Goal: Task Accomplishment & Management: Manage account settings

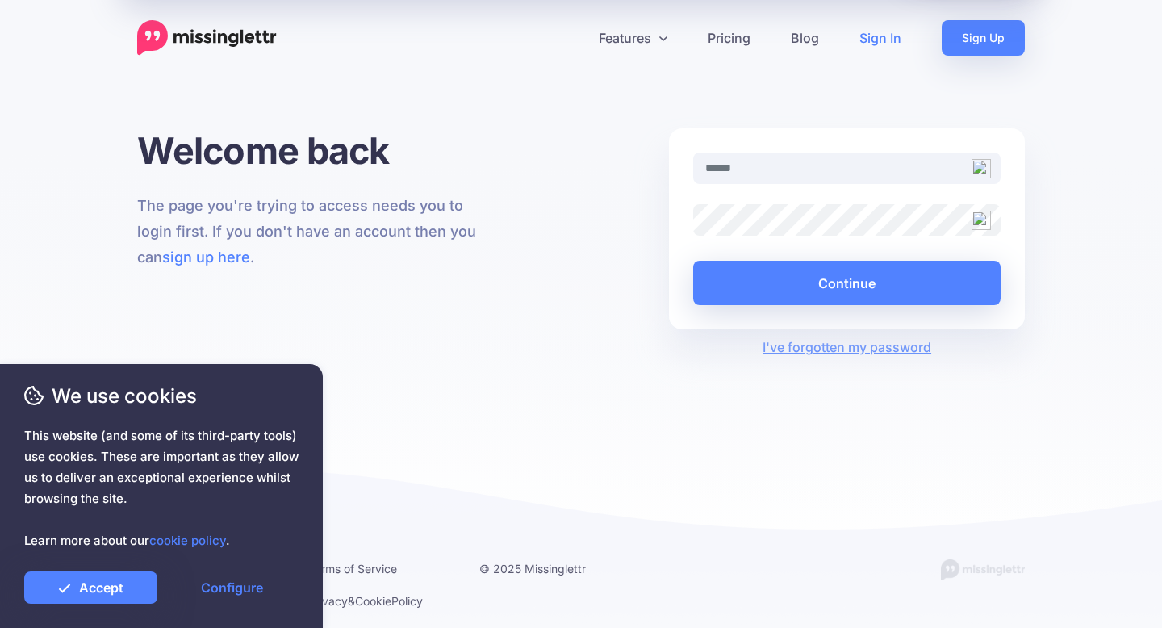
click at [779, 163] on input "text" at bounding box center [847, 168] width 308 height 31
type input "**********"
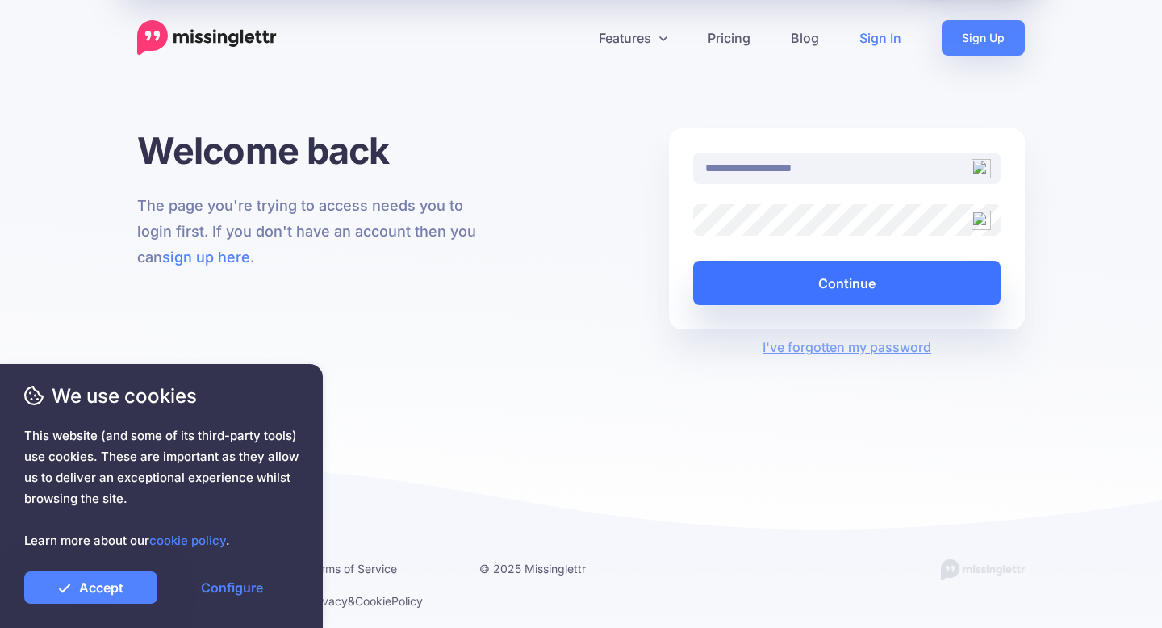
click at [850, 283] on button "Continue" at bounding box center [847, 283] width 308 height 44
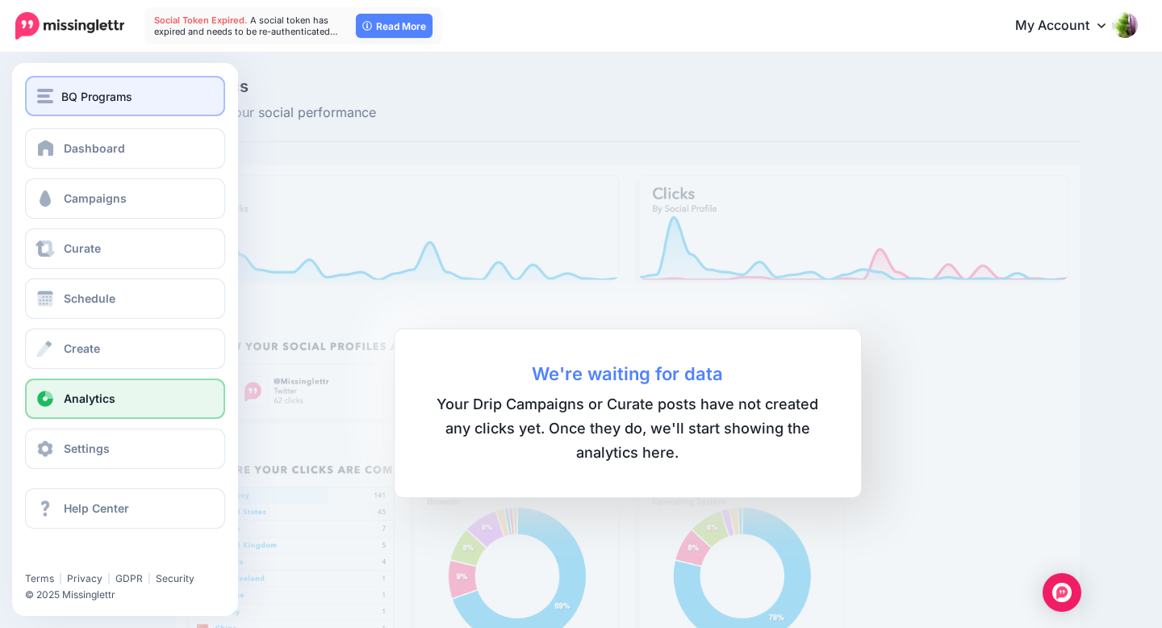
click at [54, 95] on div "BQ Programs" at bounding box center [125, 96] width 176 height 19
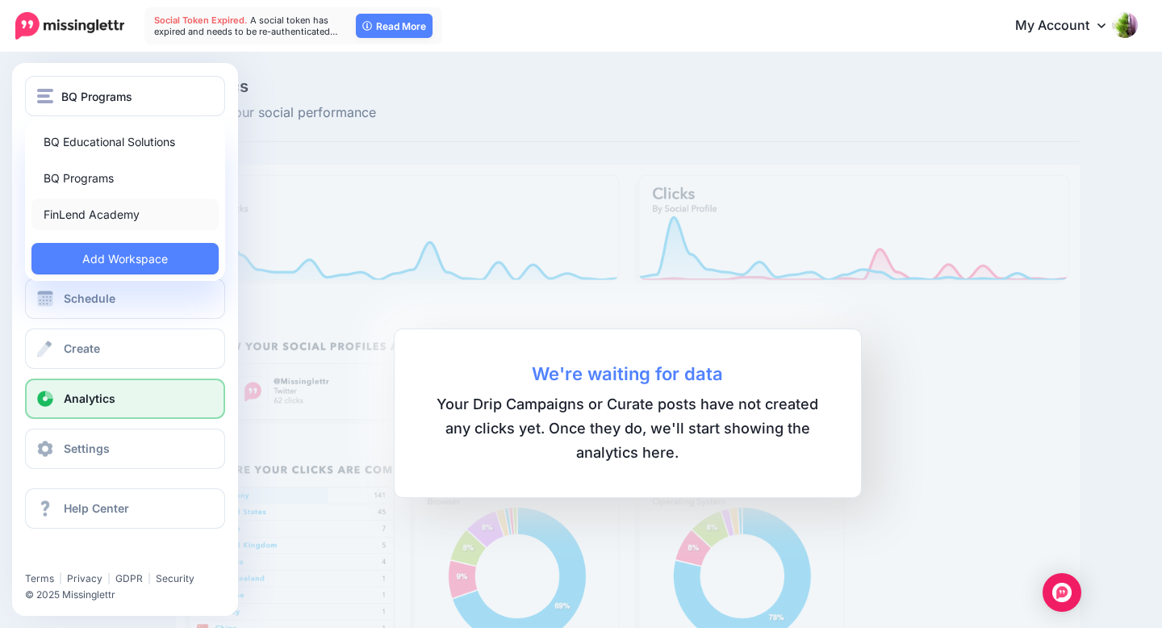
click at [84, 211] on link "FinLend Academy" at bounding box center [124, 214] width 187 height 31
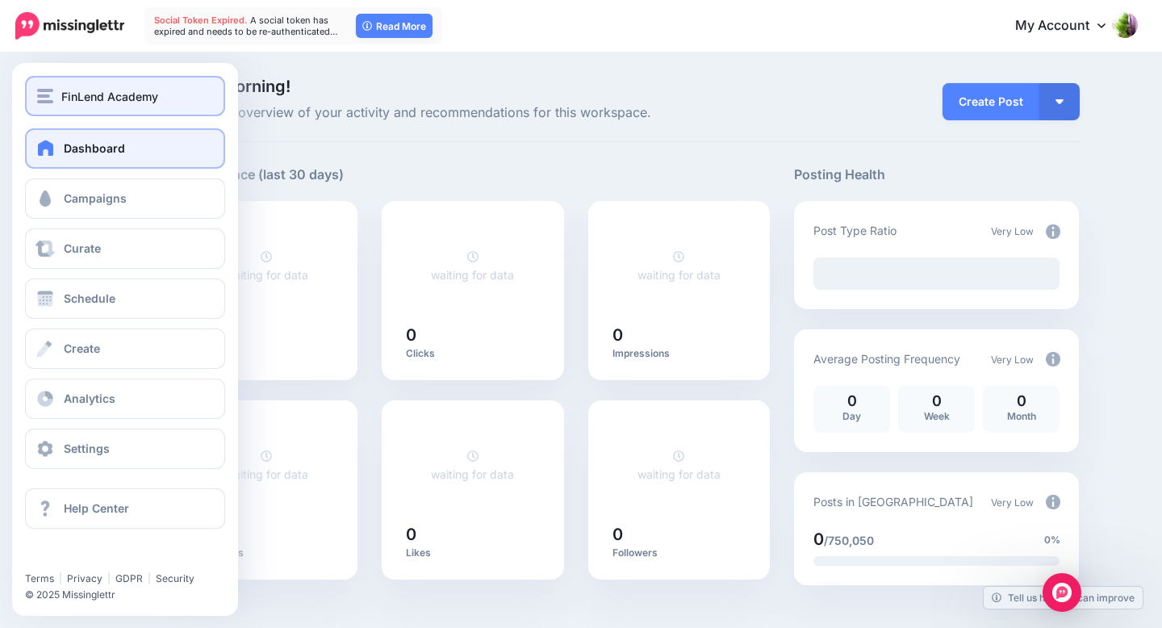
click at [52, 92] on img "button" at bounding box center [45, 96] width 16 height 15
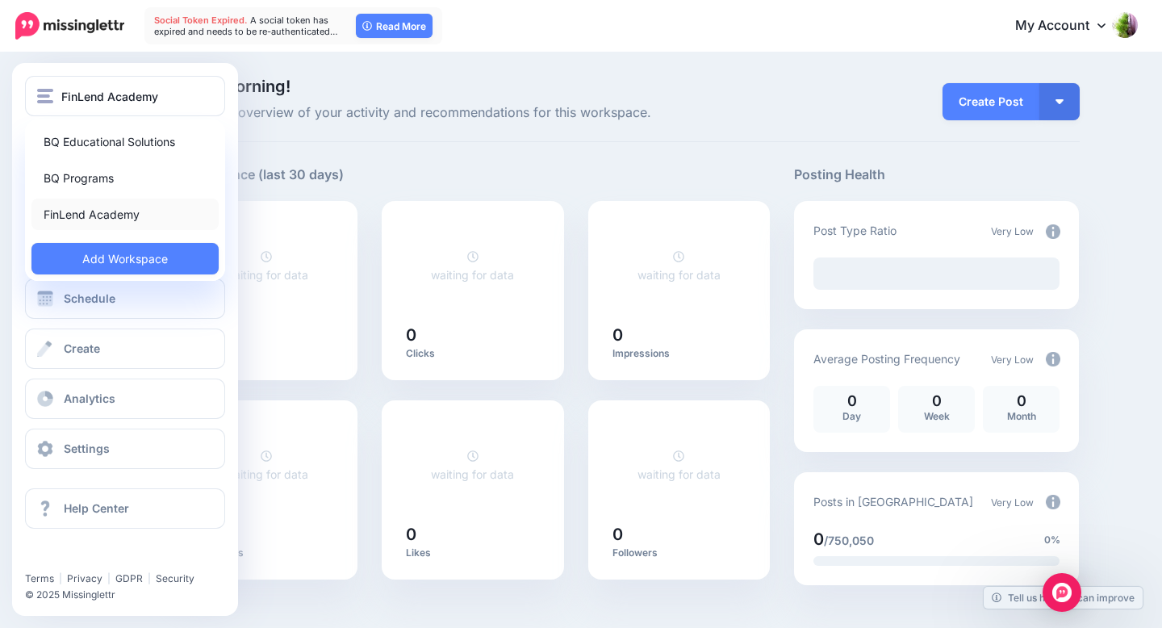
click at [98, 209] on link "FinLend Academy" at bounding box center [124, 214] width 187 height 31
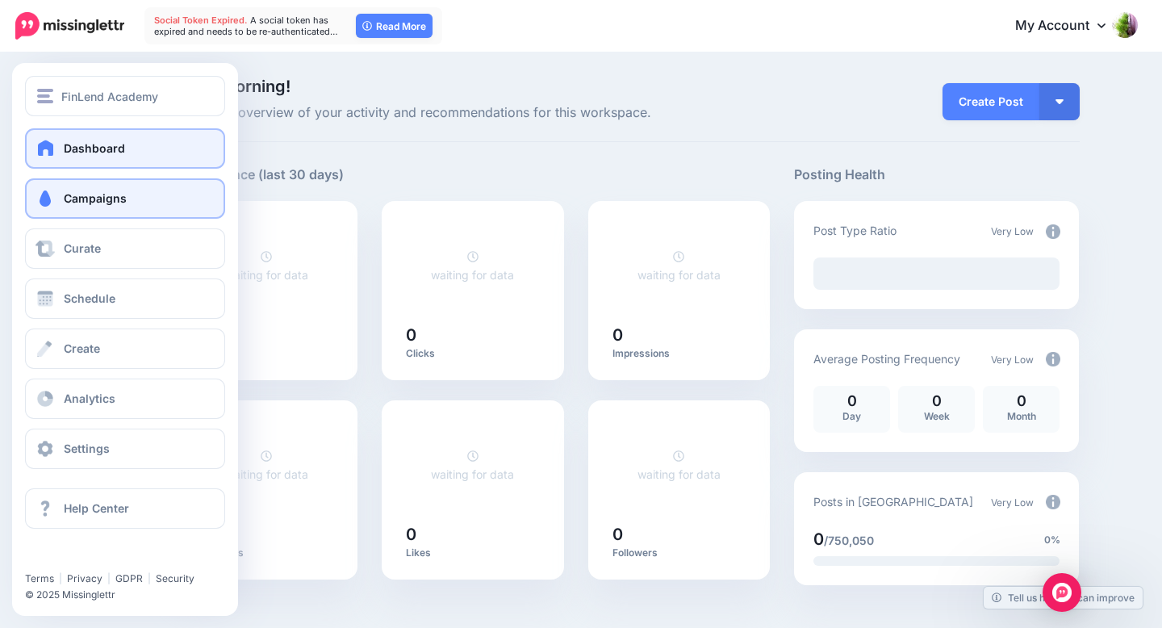
click at [91, 204] on span "Campaigns" at bounding box center [95, 198] width 63 height 14
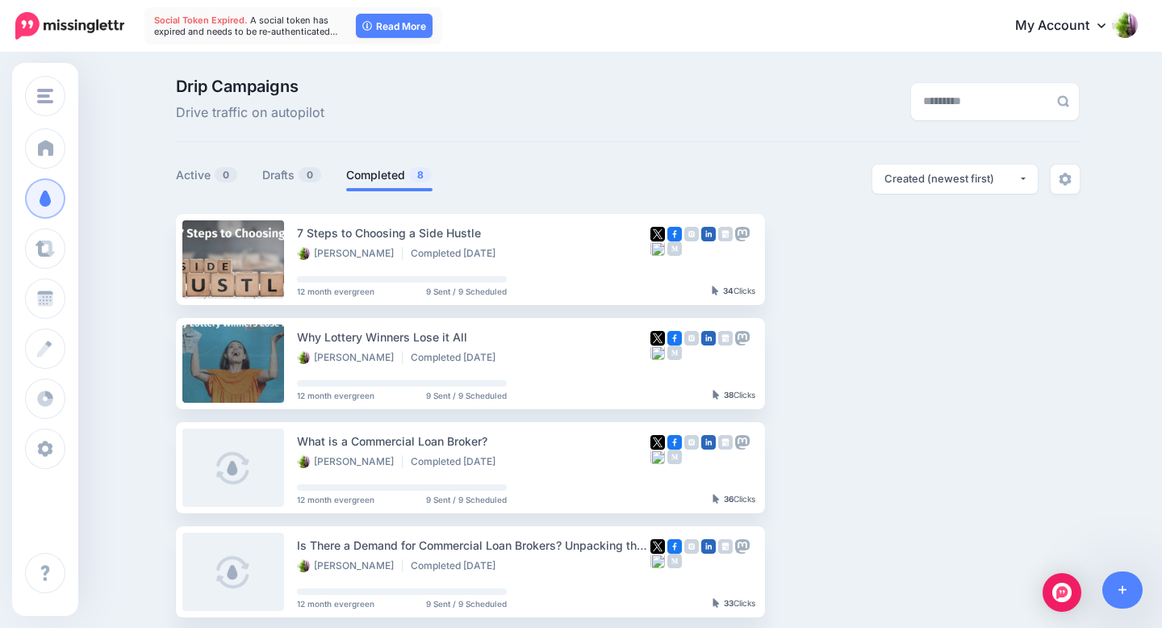
click at [1099, 30] on icon at bounding box center [1102, 25] width 8 height 13
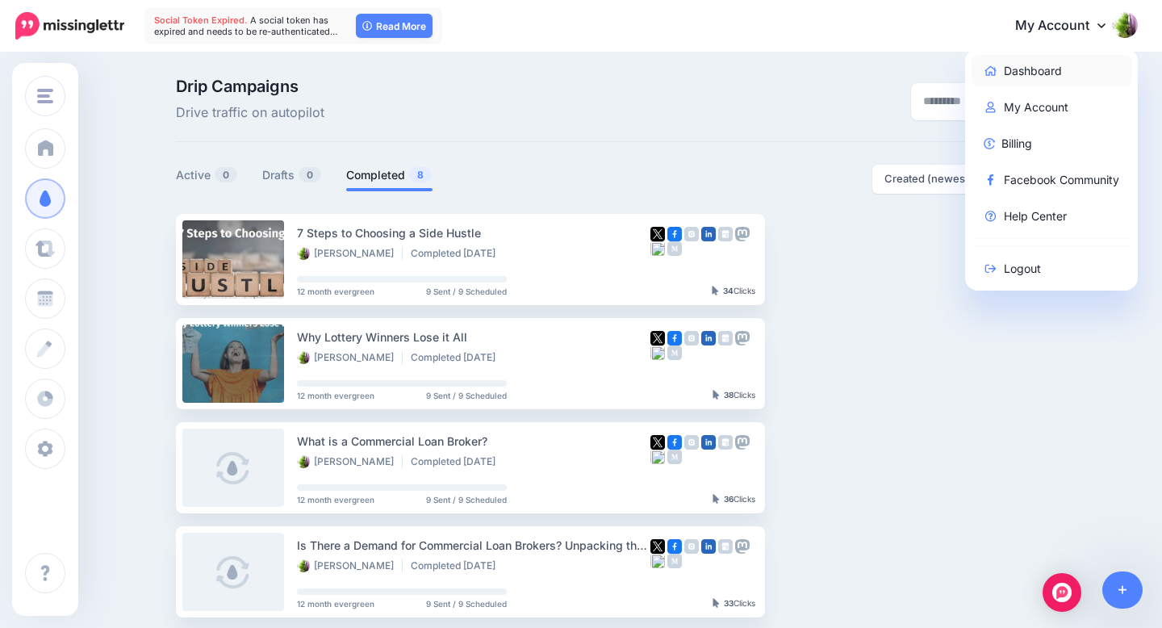
click at [1049, 72] on link "Dashboard" at bounding box center [1052, 70] width 161 height 31
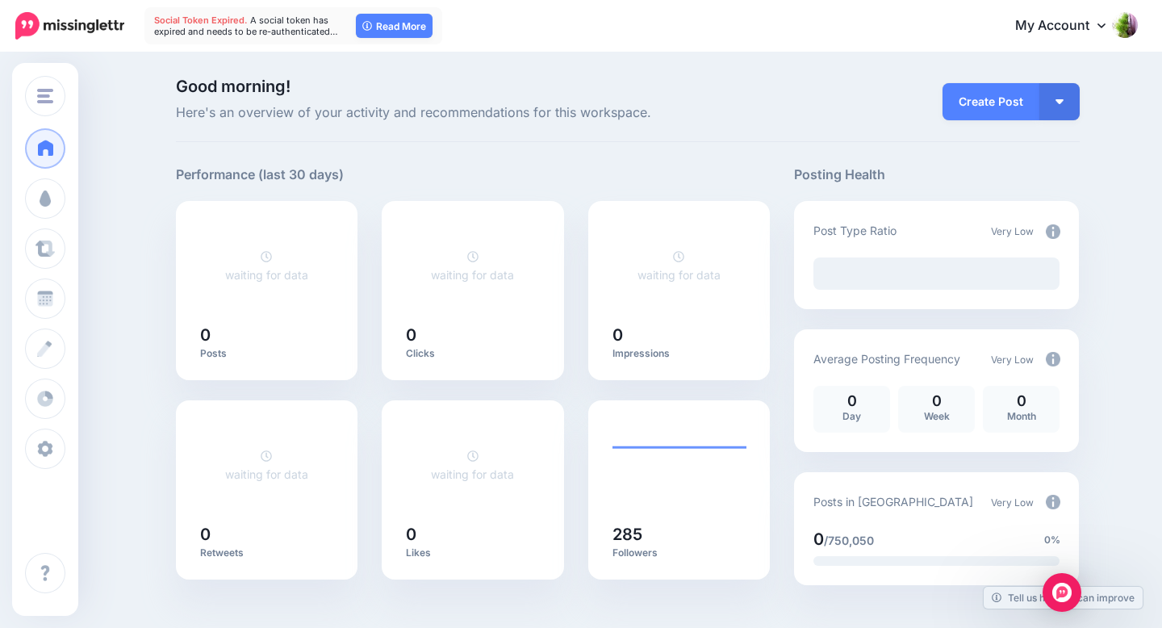
click at [1104, 25] on icon at bounding box center [1102, 25] width 8 height 13
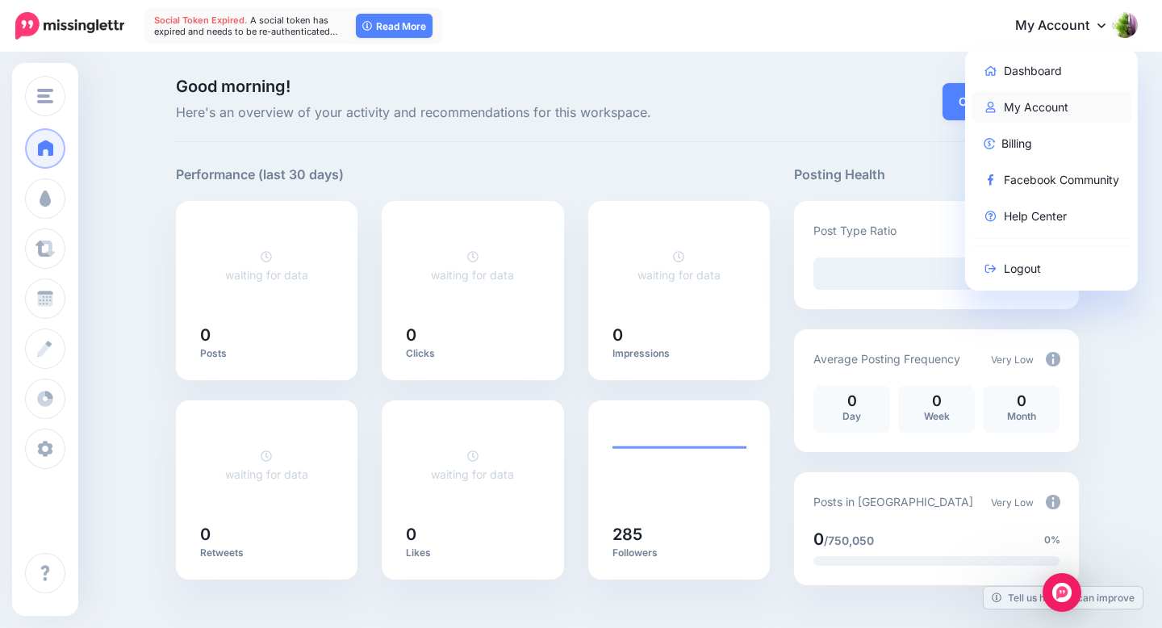
click at [1059, 103] on link "My Account" at bounding box center [1052, 106] width 161 height 31
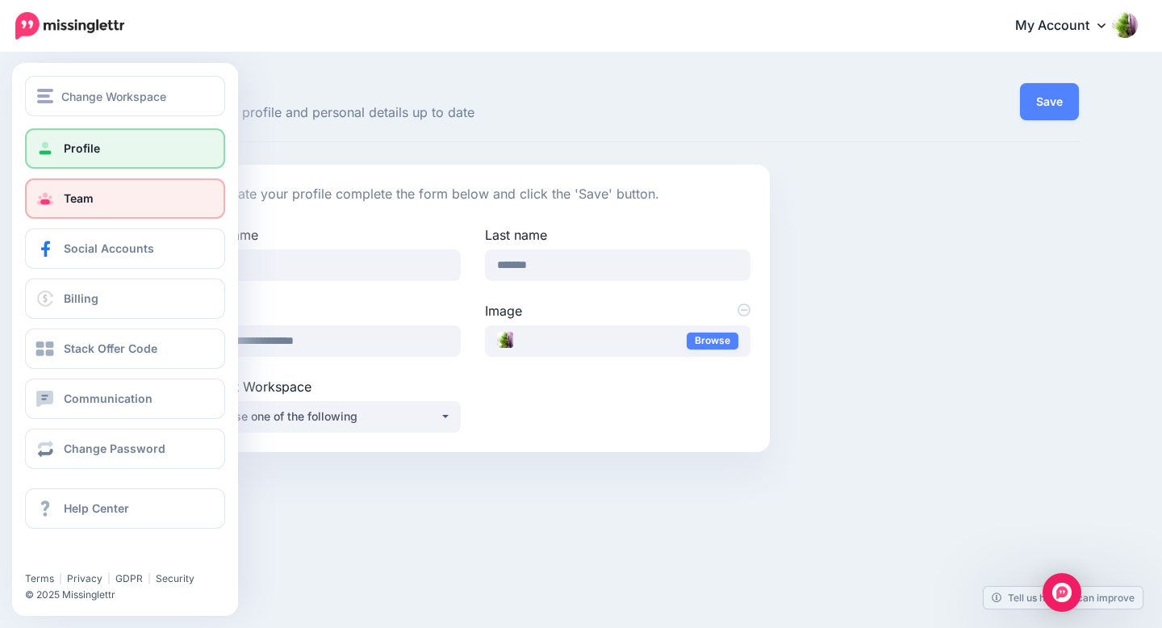
click at [86, 195] on span "Team" at bounding box center [79, 198] width 30 height 14
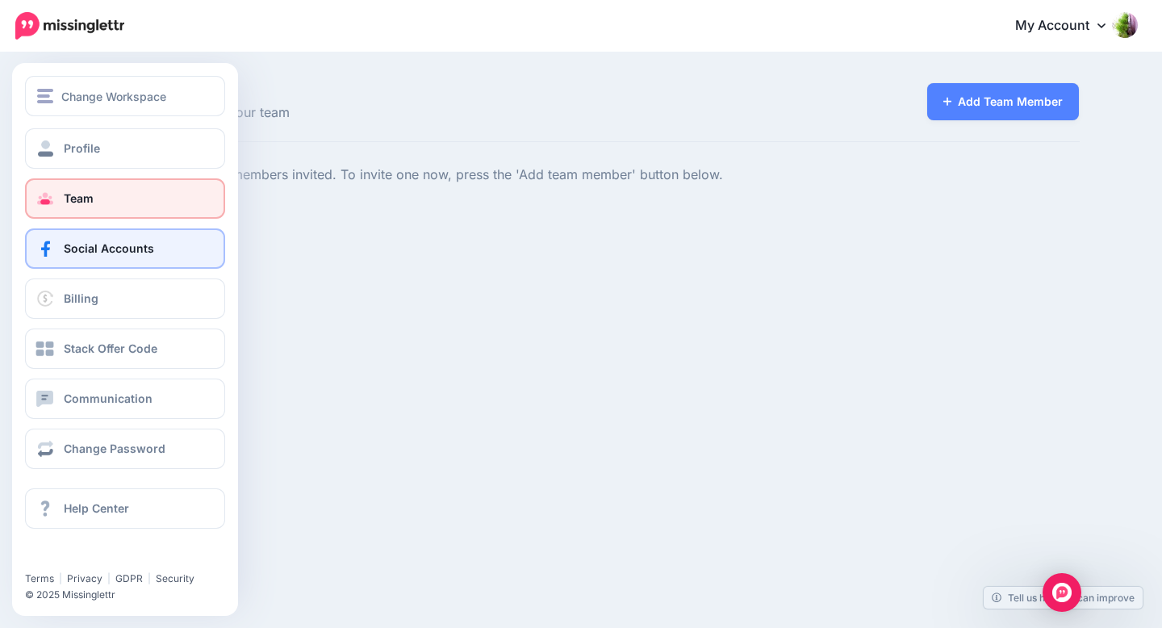
click at [67, 246] on span "Social Accounts" at bounding box center [109, 248] width 90 height 14
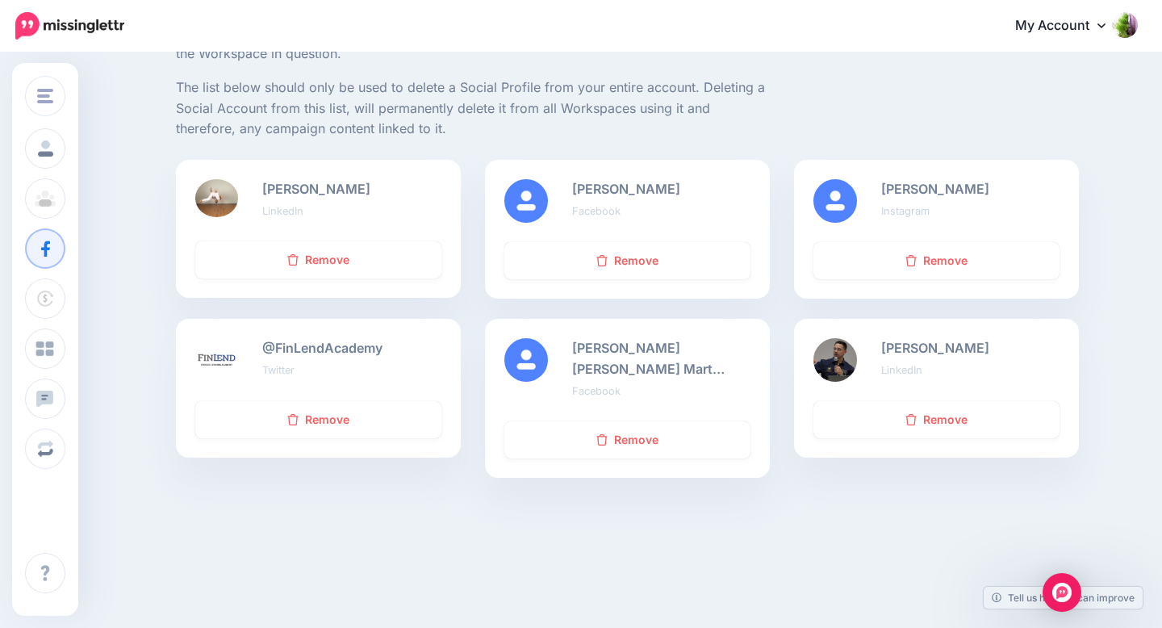
scroll to position [193, 0]
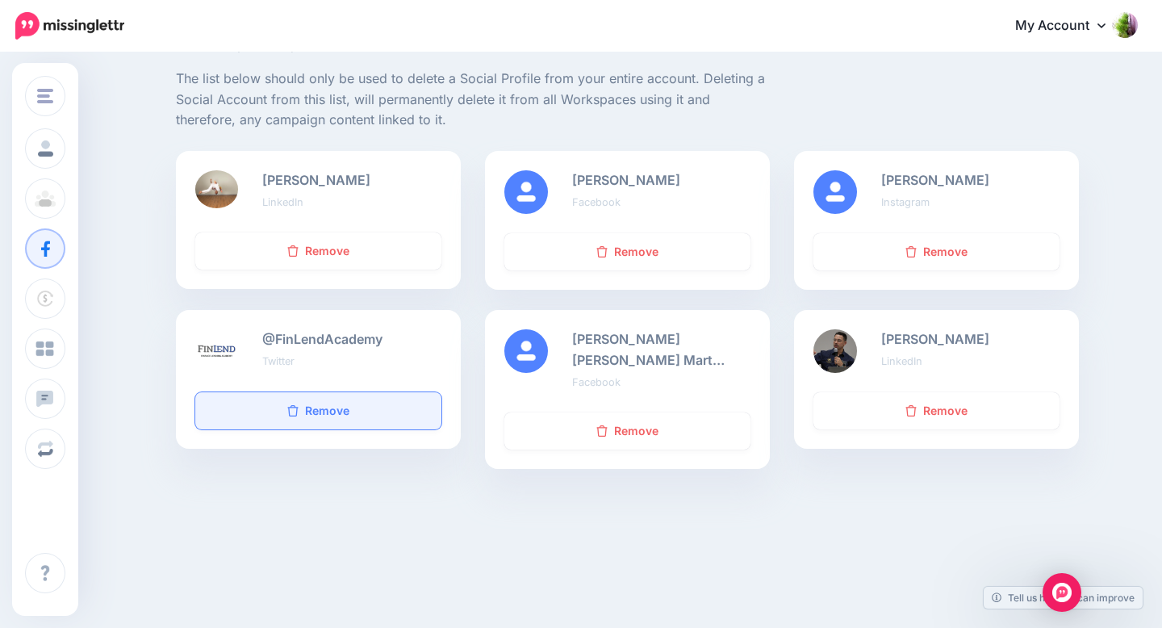
click at [347, 400] on link "Remove" at bounding box center [318, 410] width 246 height 37
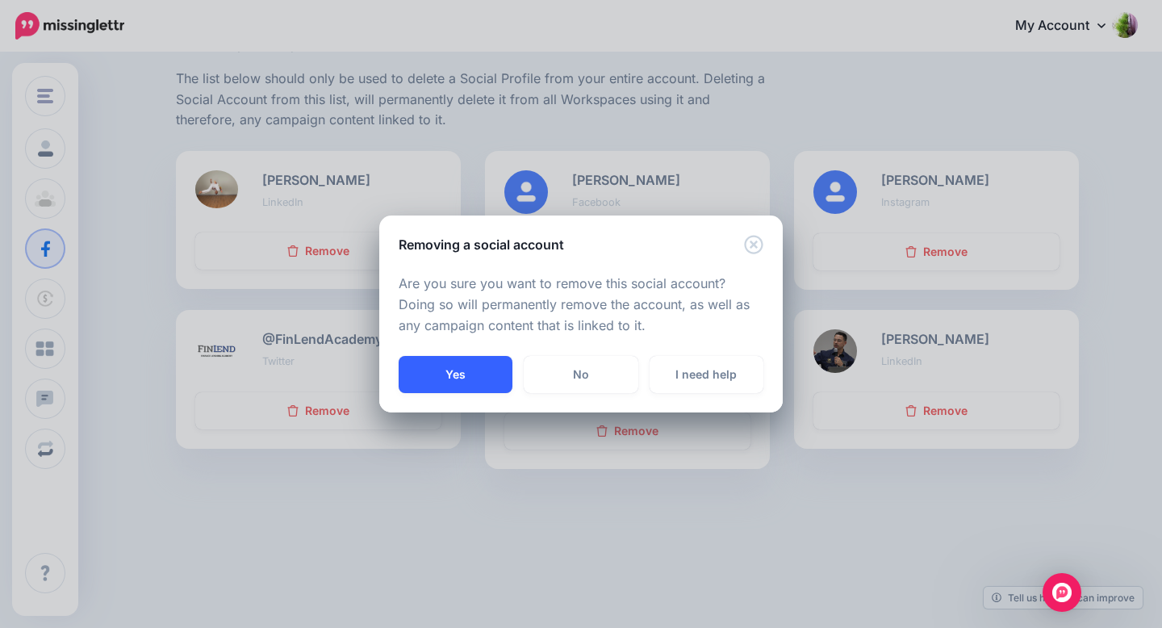
click at [474, 377] on button "Yes" at bounding box center [456, 374] width 114 height 37
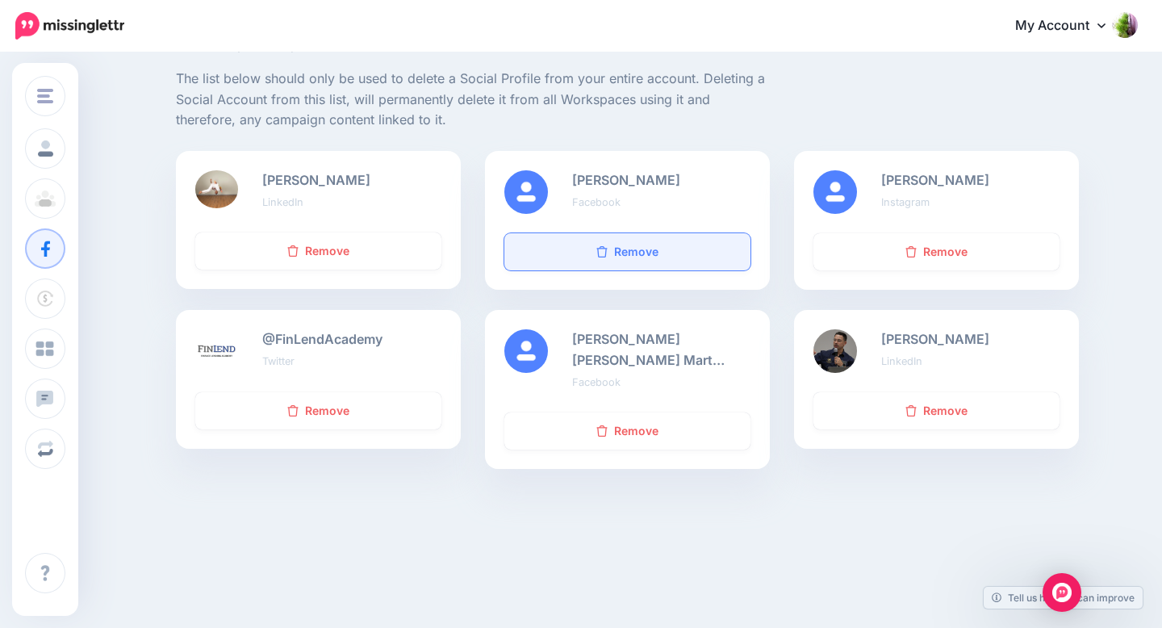
click at [625, 246] on link "Remove" at bounding box center [627, 251] width 246 height 37
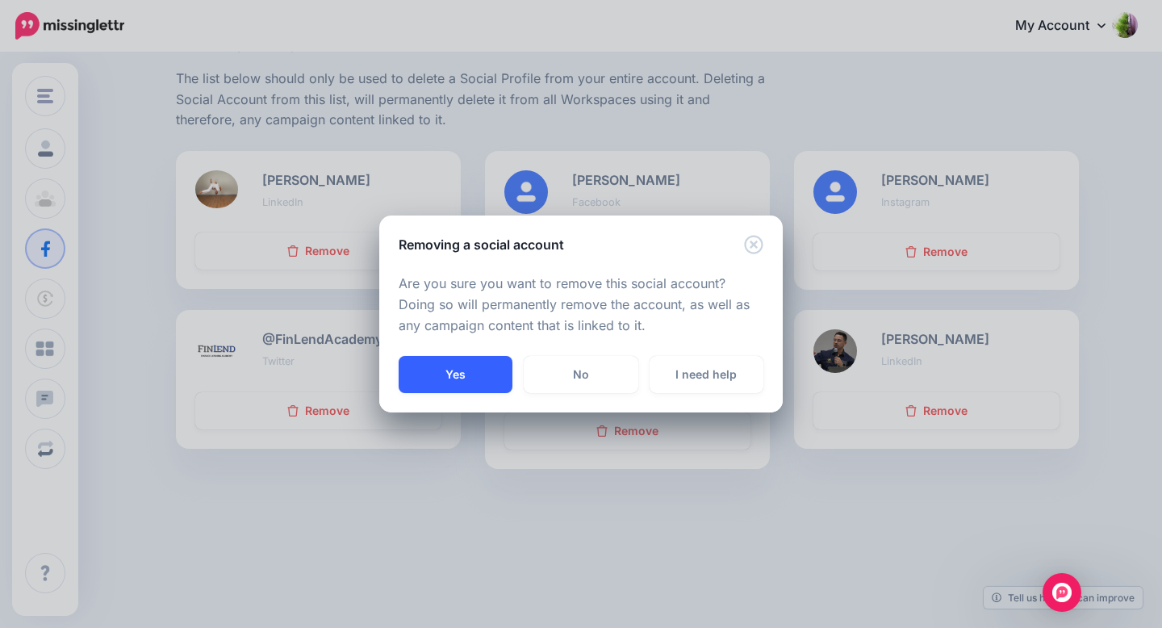
click at [450, 376] on button "Yes" at bounding box center [456, 374] width 114 height 37
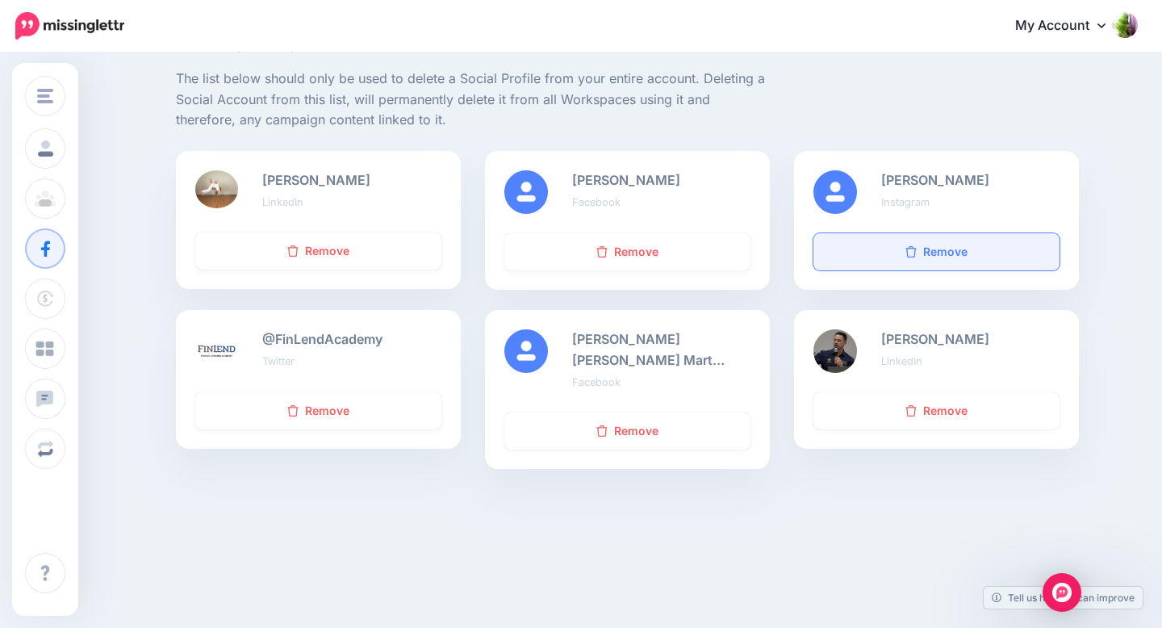
click at [888, 244] on link "Remove" at bounding box center [937, 251] width 246 height 37
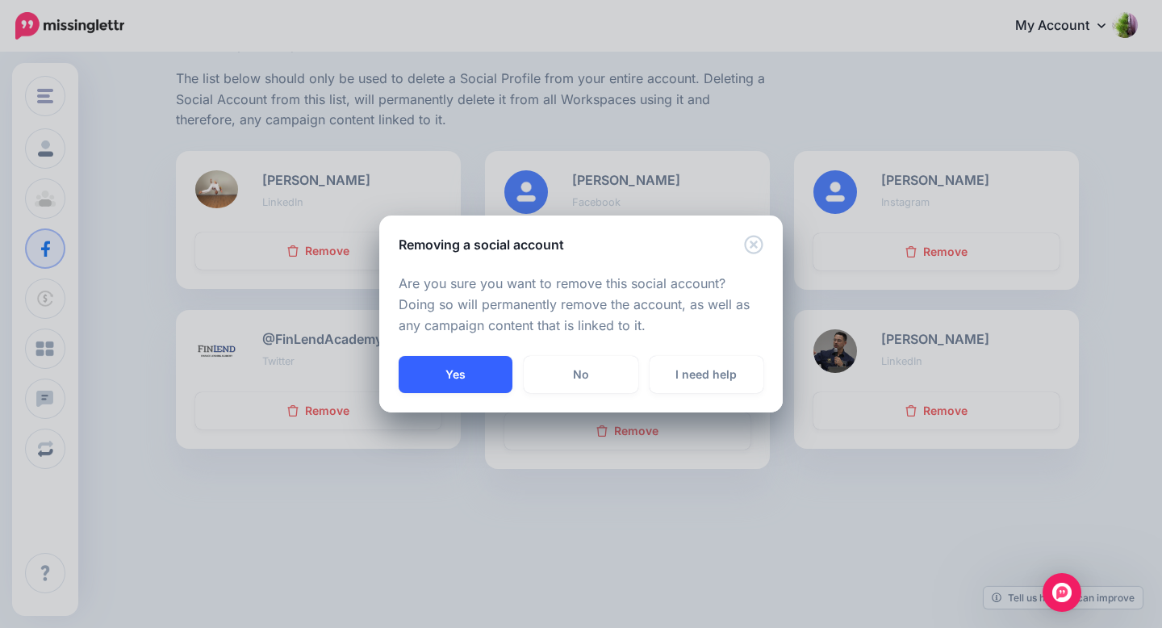
click at [471, 374] on button "Yes" at bounding box center [456, 374] width 114 height 37
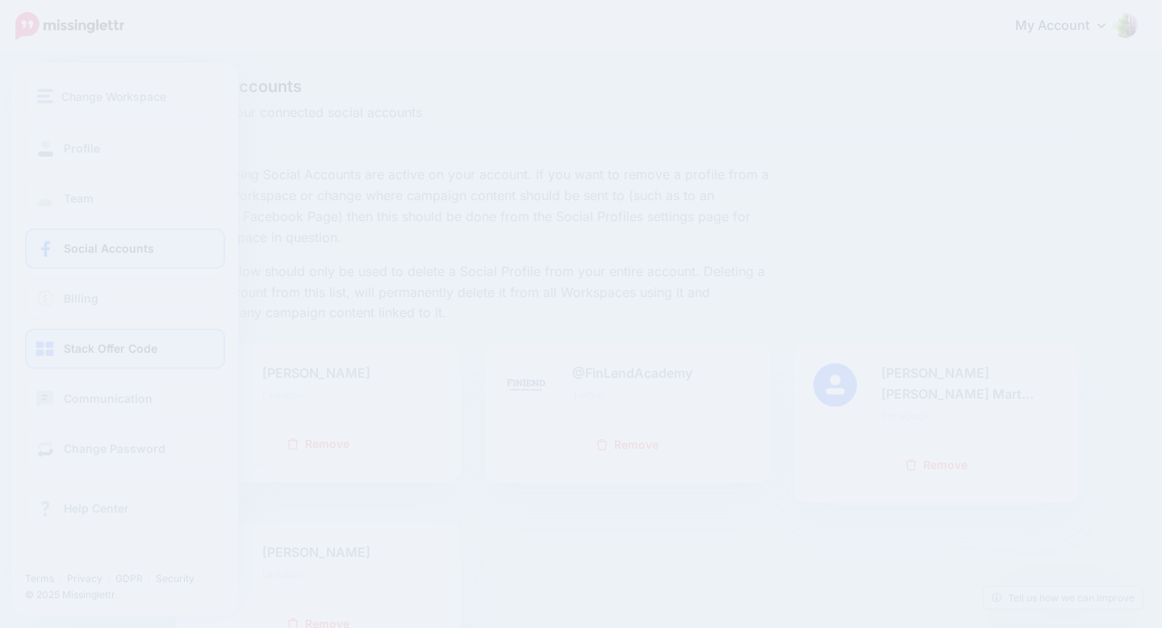
scroll to position [190, 0]
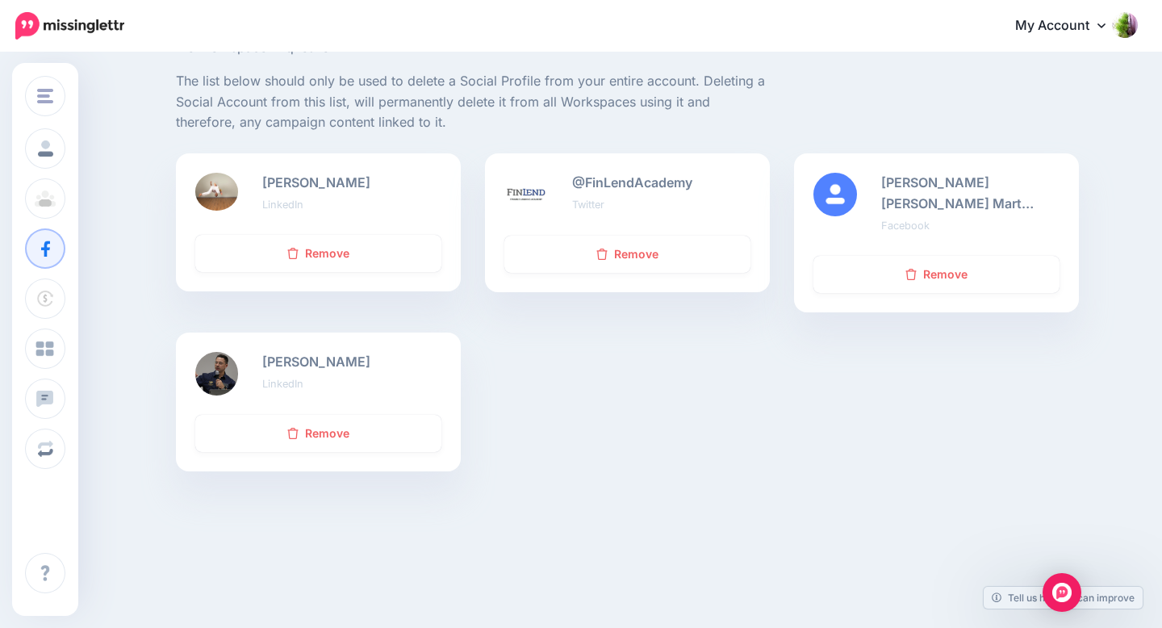
click at [639, 424] on div "[PERSON_NAME] LinkedIn Remove @FinLendAcademy Twitter Remove" at bounding box center [628, 322] width 928 height 338
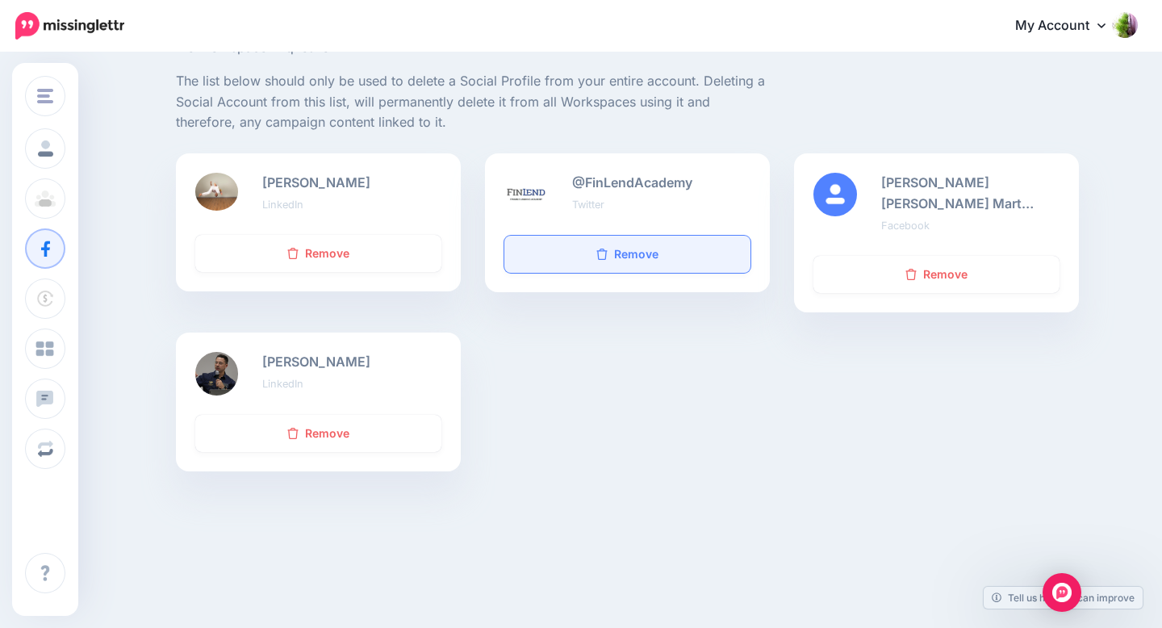
click at [561, 252] on link "Remove" at bounding box center [627, 254] width 246 height 37
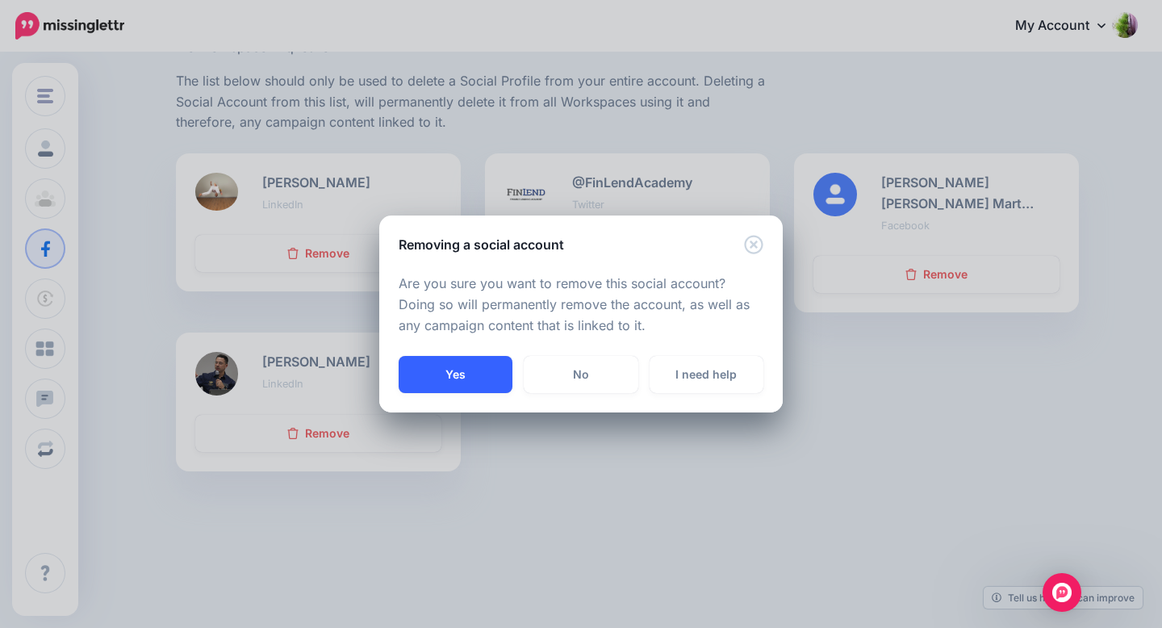
click at [475, 380] on button "Yes" at bounding box center [456, 374] width 114 height 37
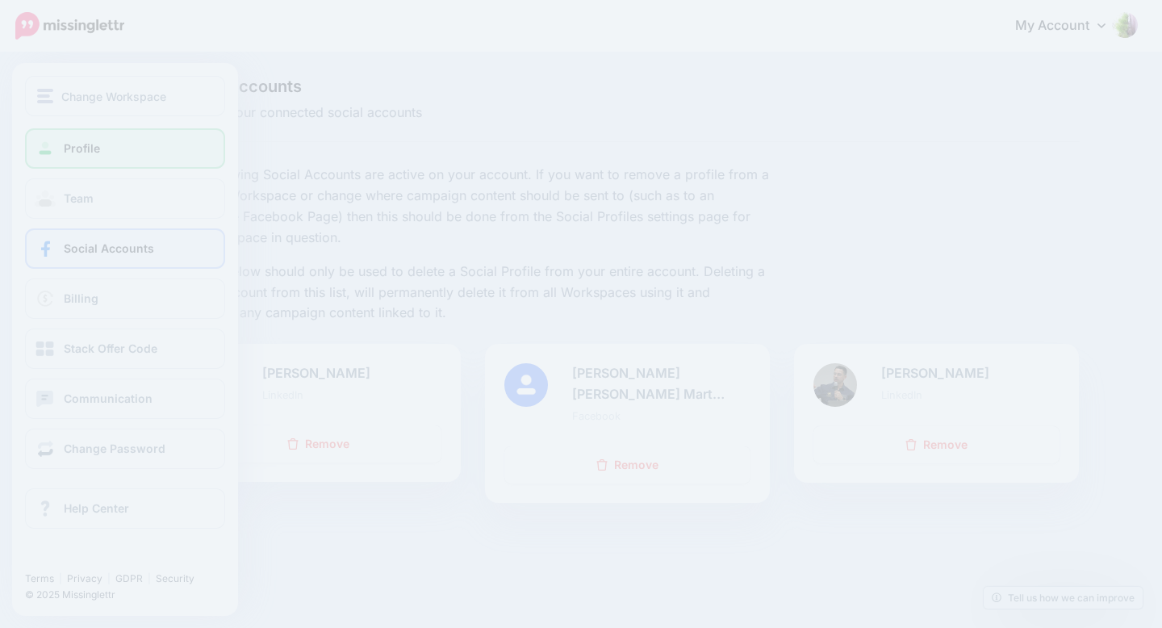
scroll to position [57, 0]
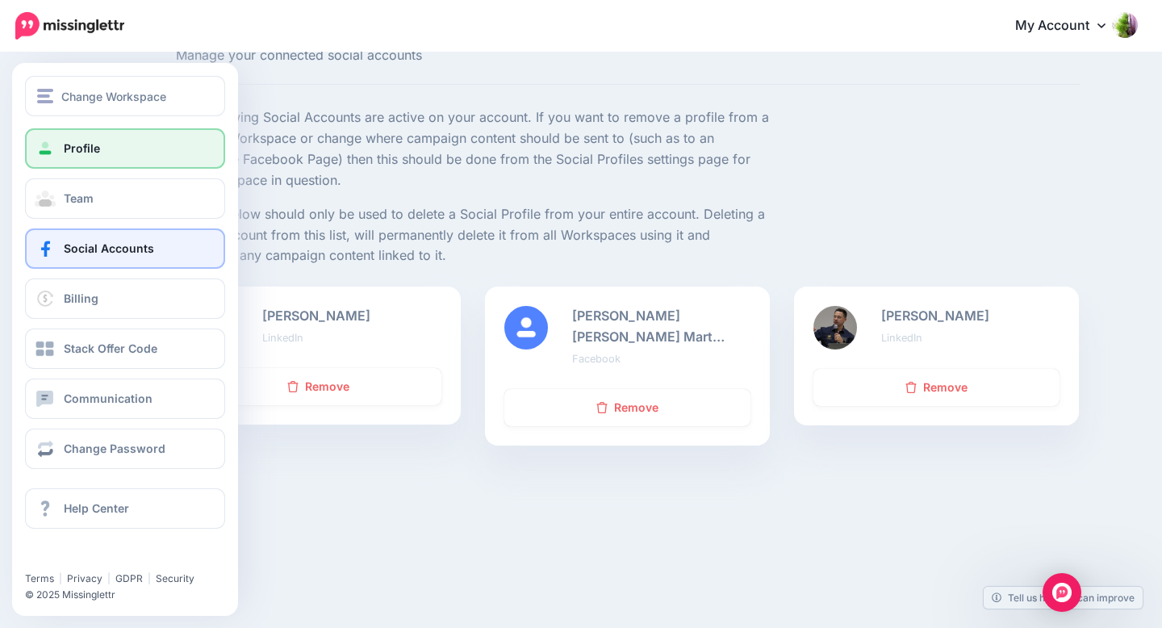
click at [103, 153] on link "Profile" at bounding box center [125, 148] width 200 height 40
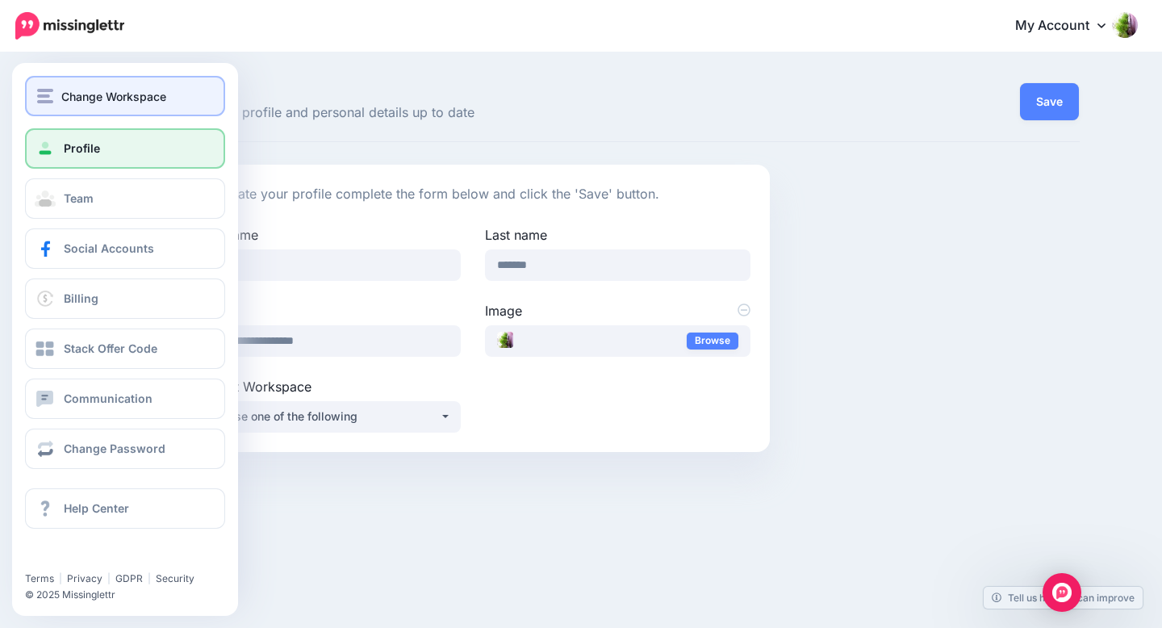
click at [66, 97] on span "Change Workspace" at bounding box center [113, 96] width 105 height 19
